Goal: Transaction & Acquisition: Purchase product/service

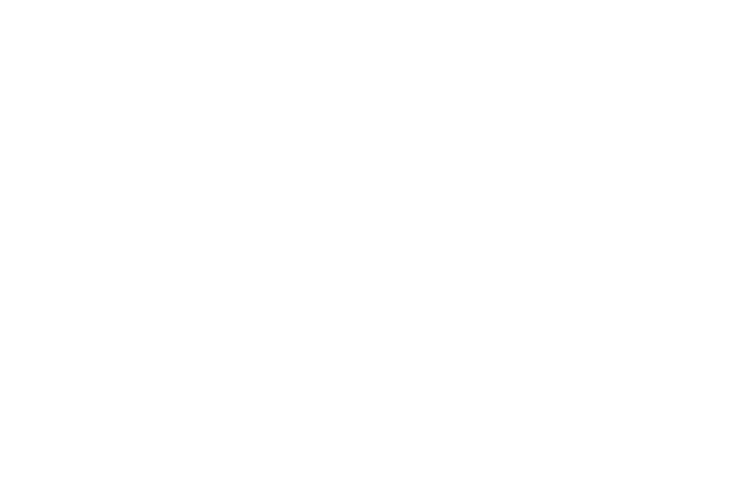
scroll to position [140, 0]
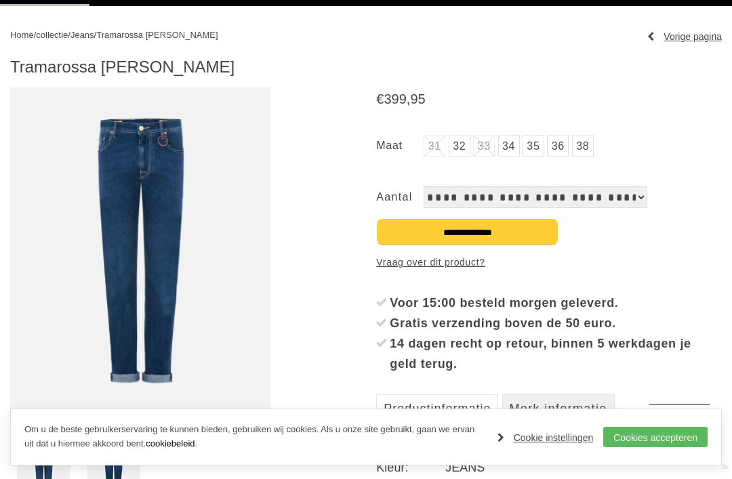
click at [565, 443] on link "Cookie instellingen" at bounding box center [546, 438] width 96 height 20
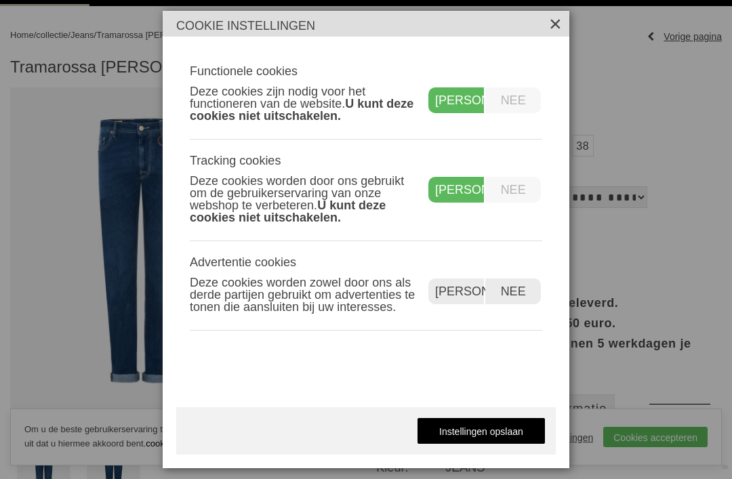
click at [519, 102] on label "Nee" at bounding box center [513, 100] width 56 height 26
click at [516, 294] on label "Nee" at bounding box center [513, 292] width 56 height 26
click at [500, 432] on link "Instellingen opslaan" at bounding box center [481, 431] width 129 height 27
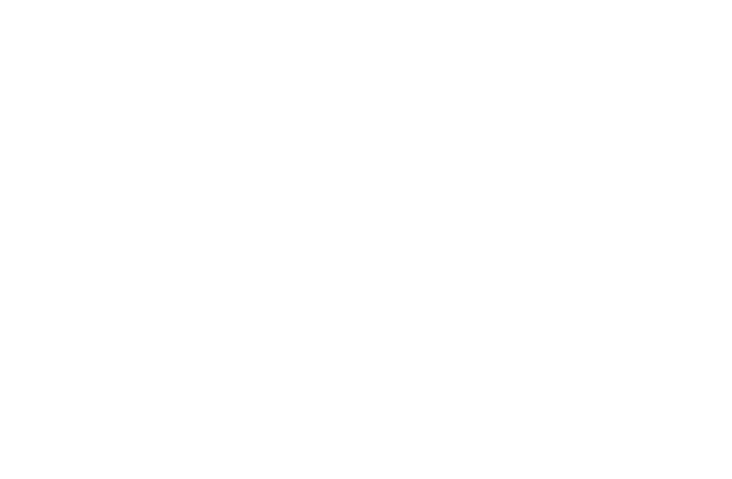
scroll to position [70, 0]
